Goal: Information Seeking & Learning: Learn about a topic

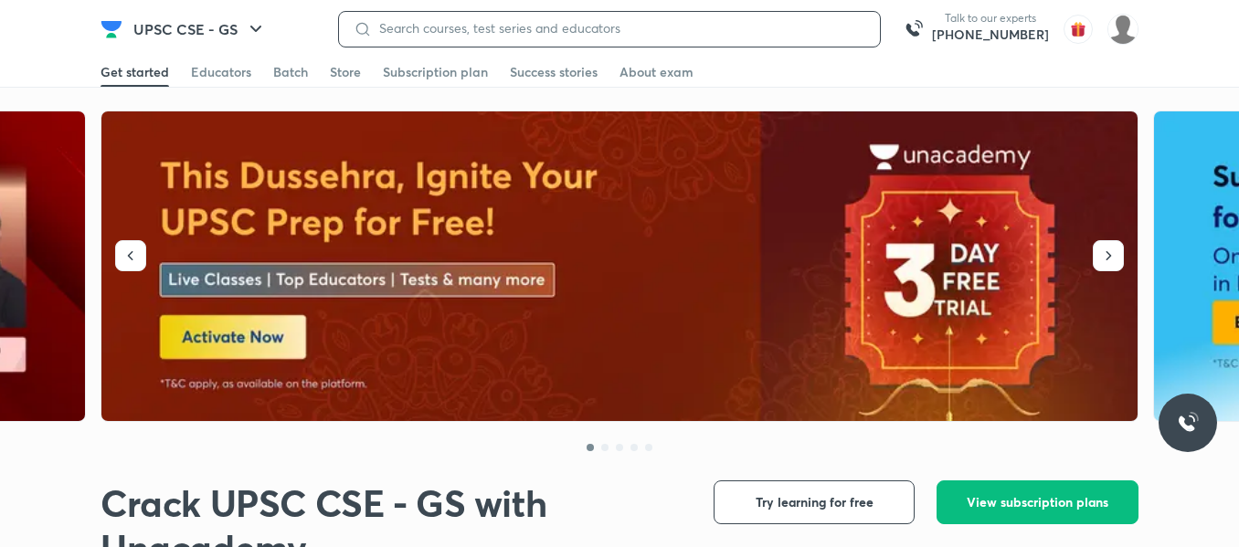
click at [435, 30] on input at bounding box center [618, 28] width 493 height 15
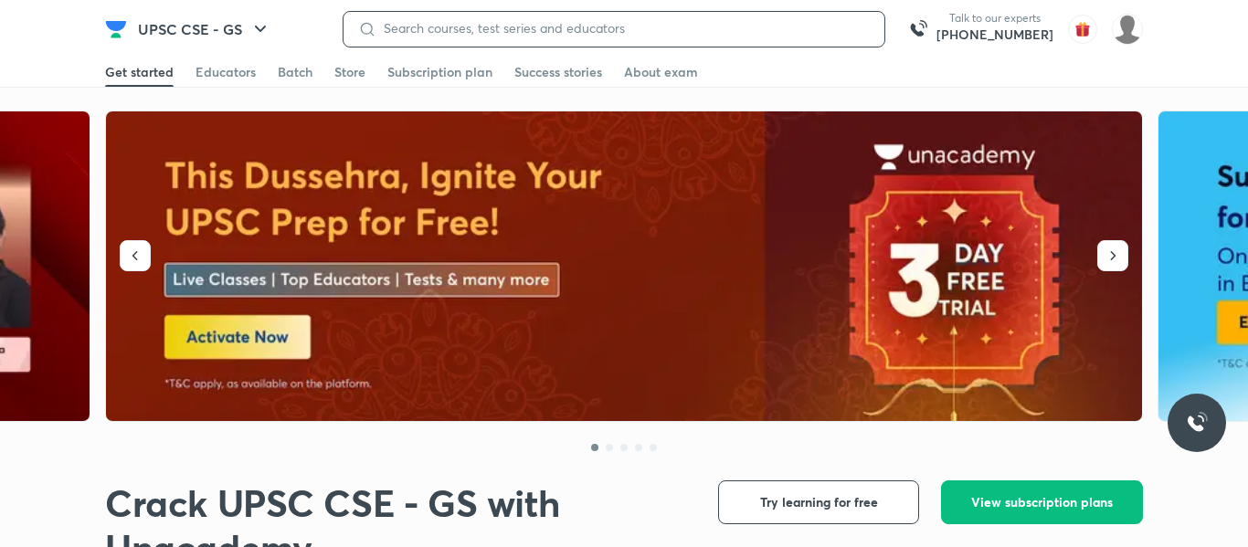
click at [435, 30] on input at bounding box center [622, 28] width 493 height 15
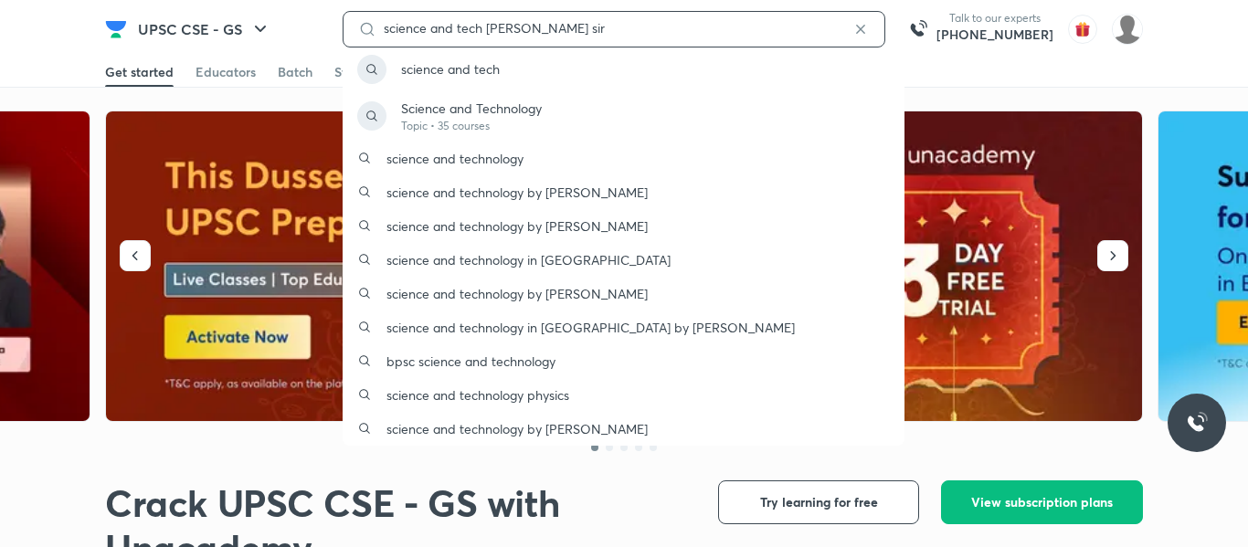
type input "science and tech [PERSON_NAME] sir"
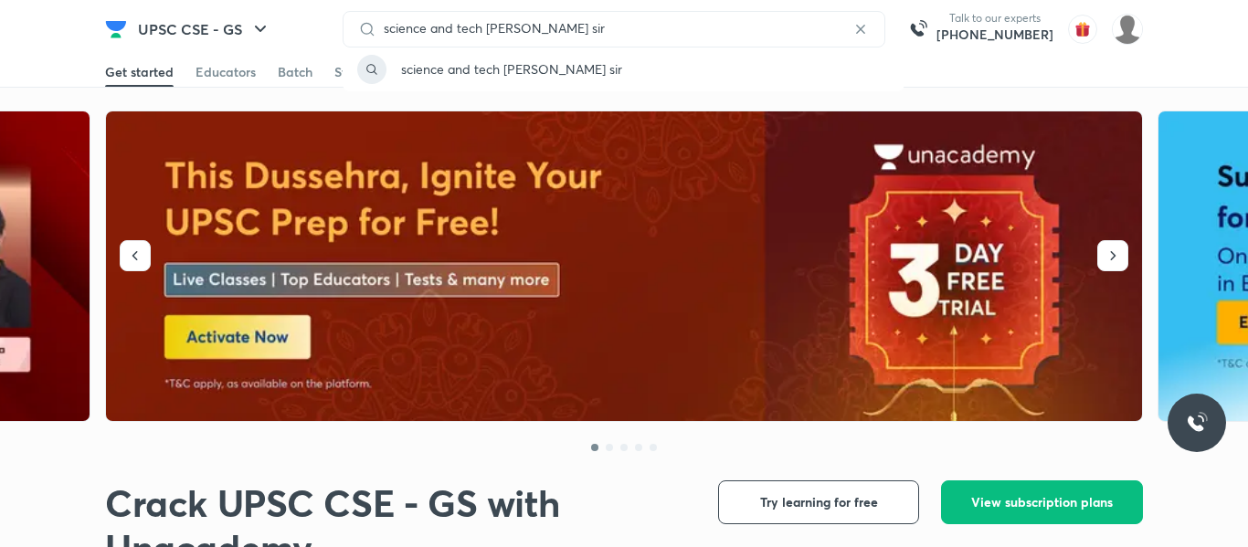
click at [511, 74] on p "science and tech [PERSON_NAME] sir" at bounding box center [511, 68] width 221 height 19
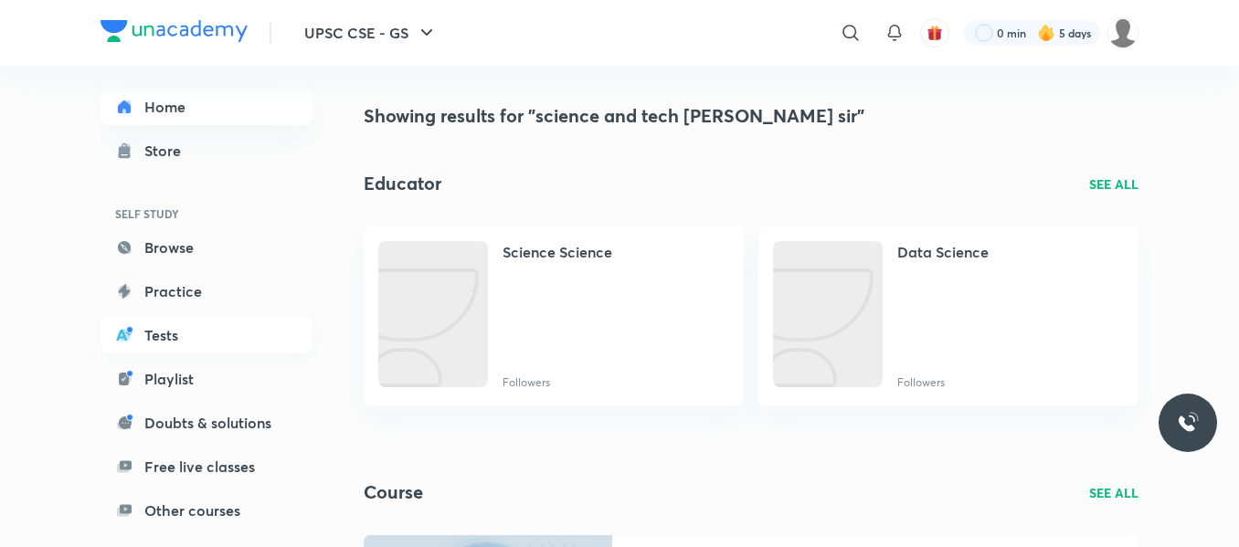
scroll to position [17, 0]
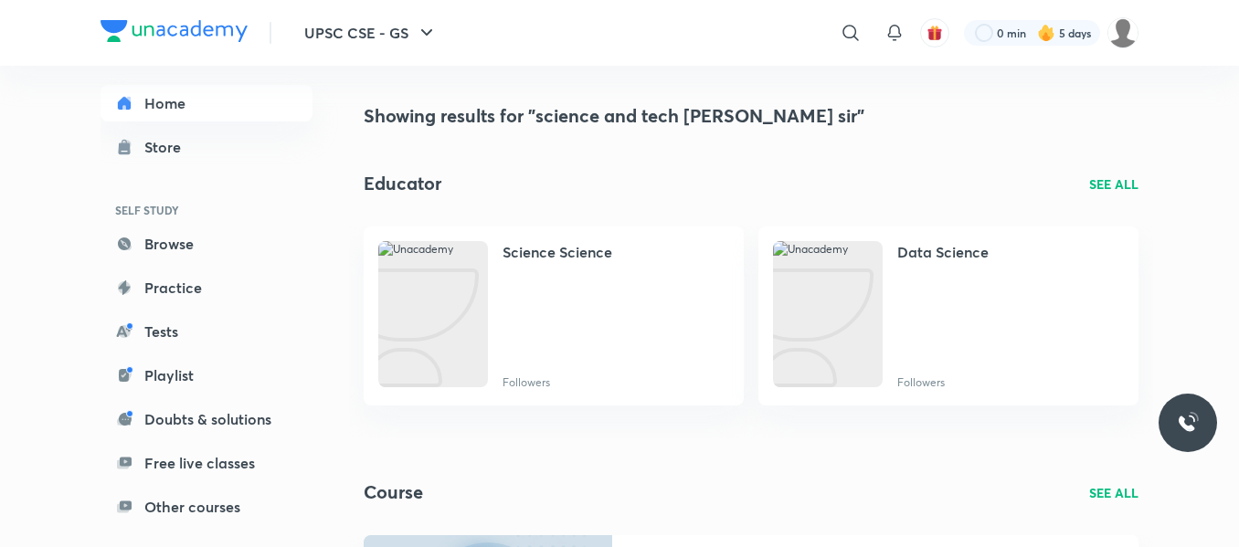
click at [120, 35] on img at bounding box center [173, 31] width 147 height 22
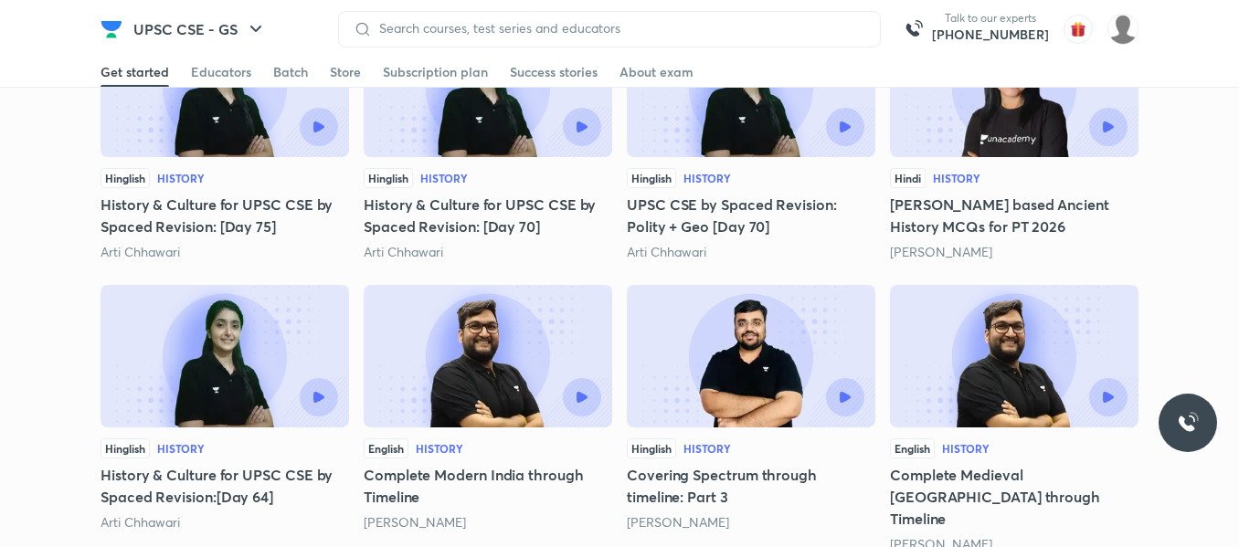
scroll to position [1066, 0]
